Goal: Information Seeking & Learning: Check status

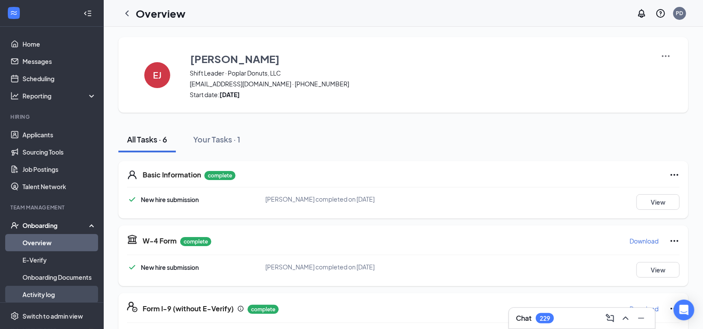
click at [36, 293] on link "Activity log" at bounding box center [59, 294] width 74 height 17
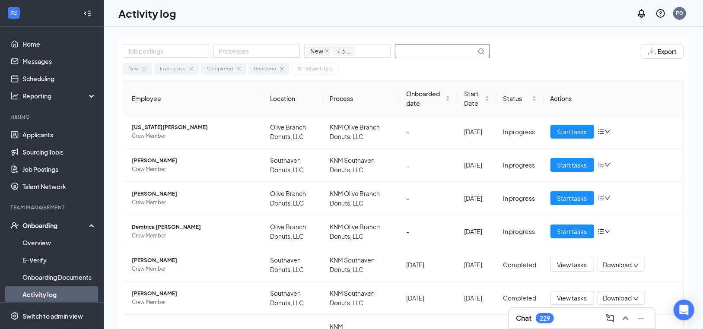
click at [430, 51] on input "text" at bounding box center [436, 51] width 81 height 13
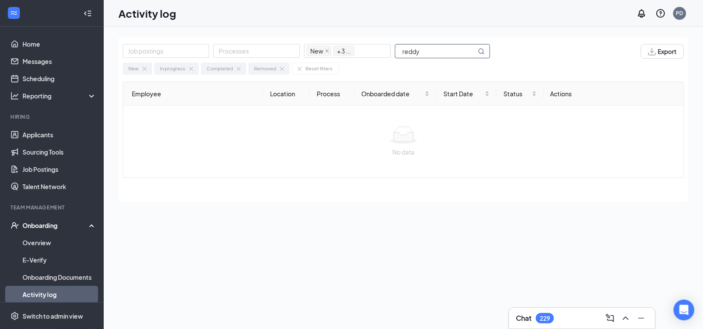
drag, startPoint x: 239, startPoint y: 47, endPoint x: 117, endPoint y: 29, distance: 123.1
click at [117, 30] on div "Job postings Processes New In progress Completed Removed + 3 ... reddy Export N…" at bounding box center [404, 198] width 600 height 342
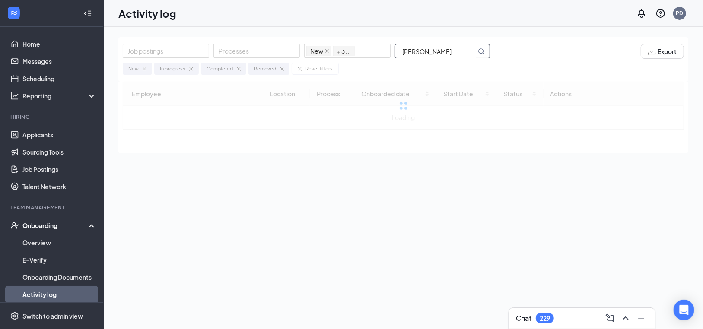
type input "[PERSON_NAME]"
